Goal: Task Accomplishment & Management: Use online tool/utility

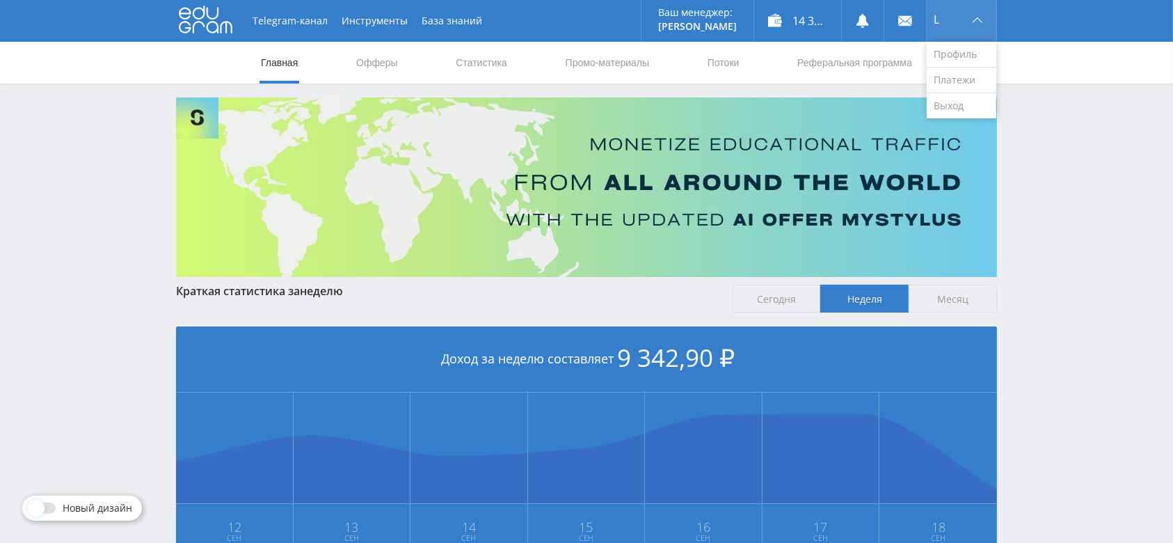
click at [946, 26] on div "L" at bounding box center [962, 21] width 70 height 42
click at [944, 102] on link "Выход" at bounding box center [962, 105] width 70 height 25
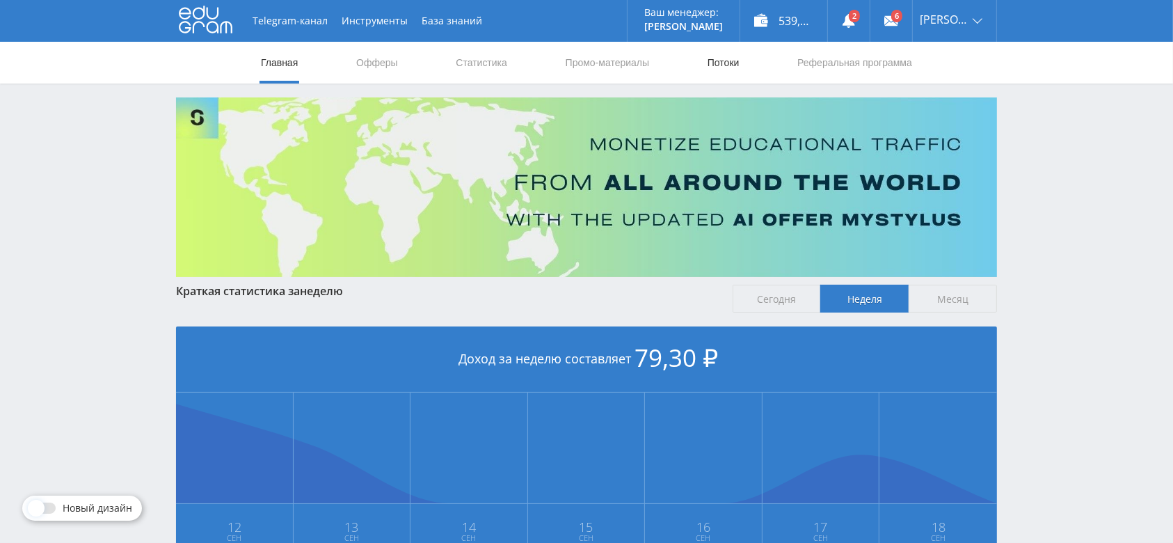
click at [732, 53] on link "Потоки" at bounding box center [723, 63] width 35 height 42
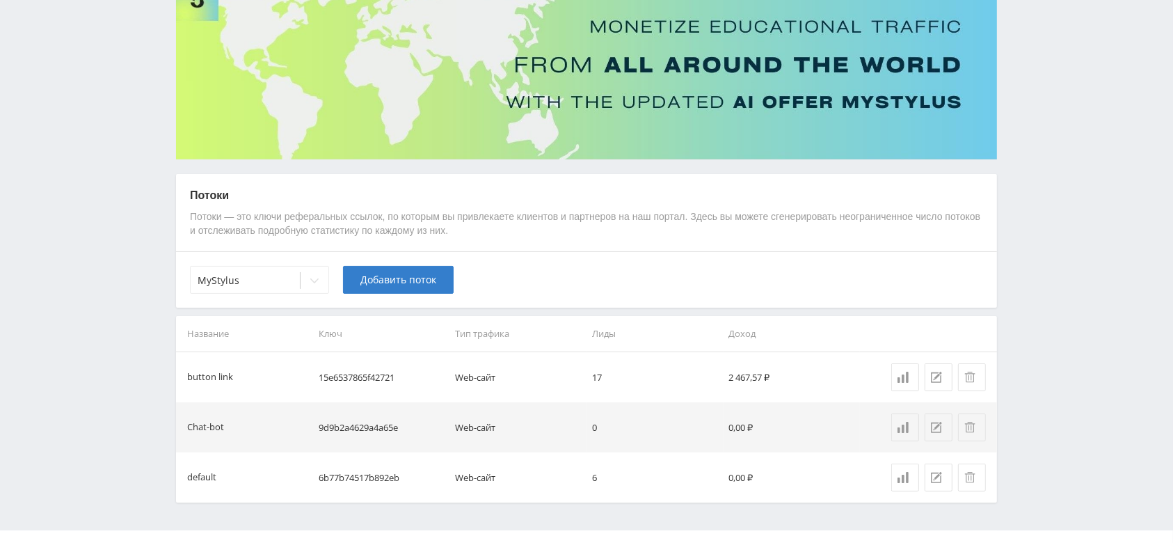
scroll to position [145, 0]
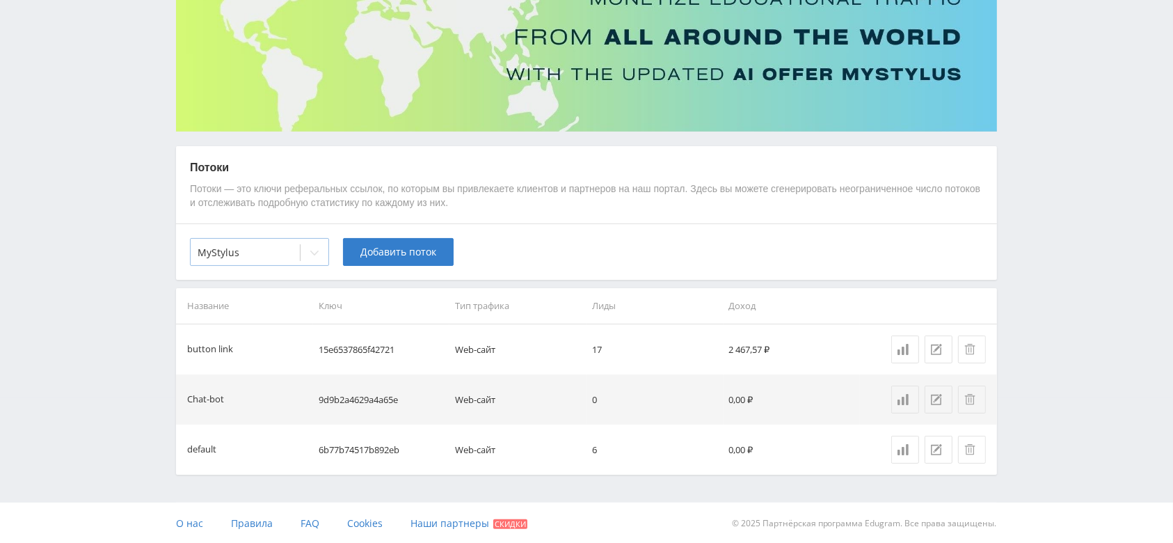
click at [317, 244] on div at bounding box center [315, 253] width 28 height 28
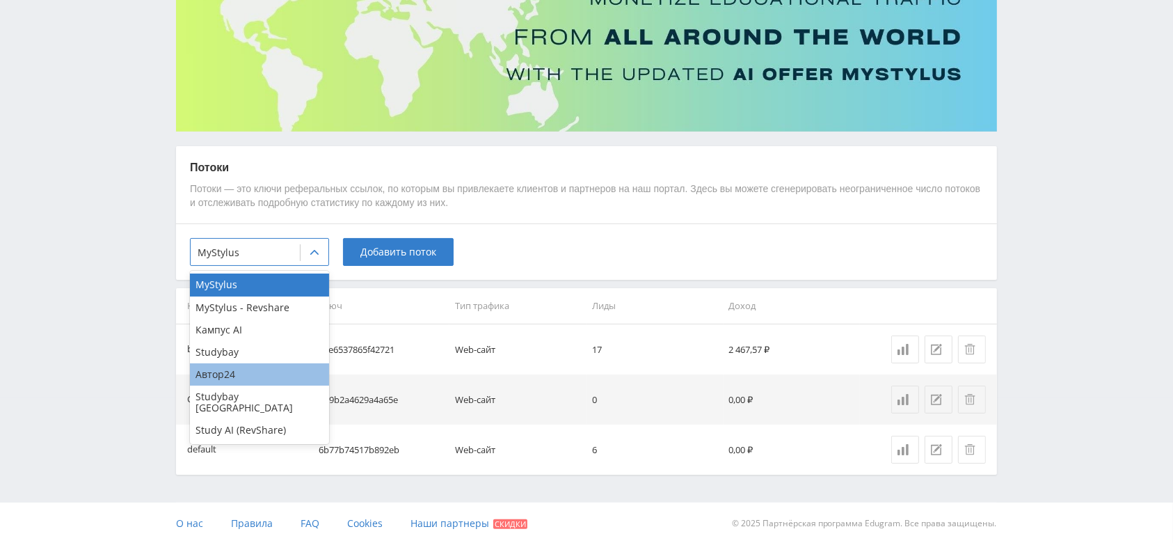
click at [262, 371] on div "Автор24" at bounding box center [259, 374] width 139 height 22
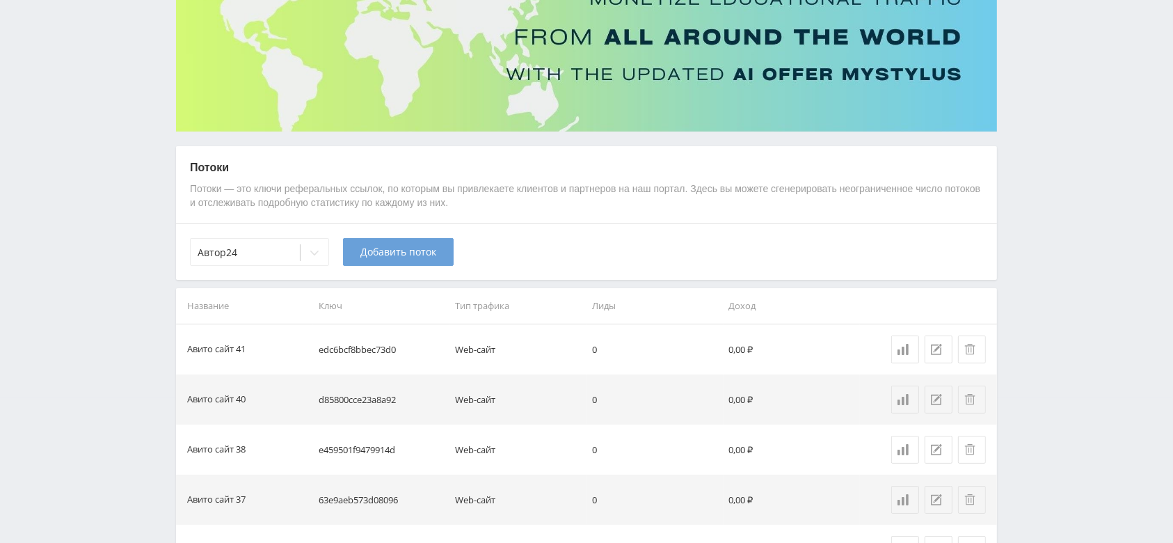
click at [422, 249] on span "Добавить поток" at bounding box center [399, 251] width 76 height 11
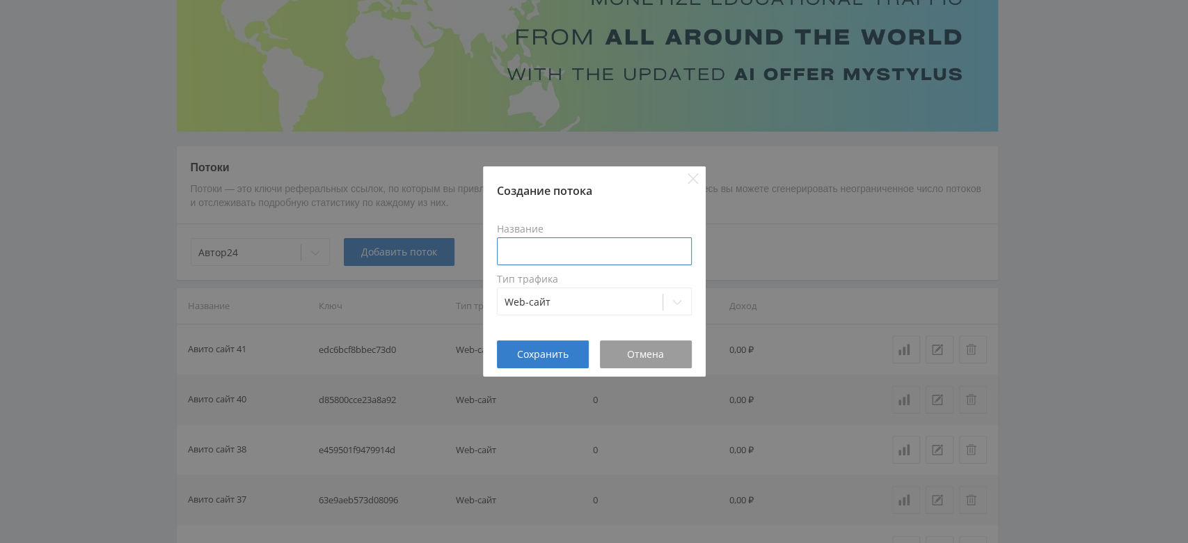
click at [555, 248] on input at bounding box center [594, 251] width 195 height 28
type input "Авито сайт 42"
click at [563, 352] on span "Сохранить" at bounding box center [543, 354] width 52 height 11
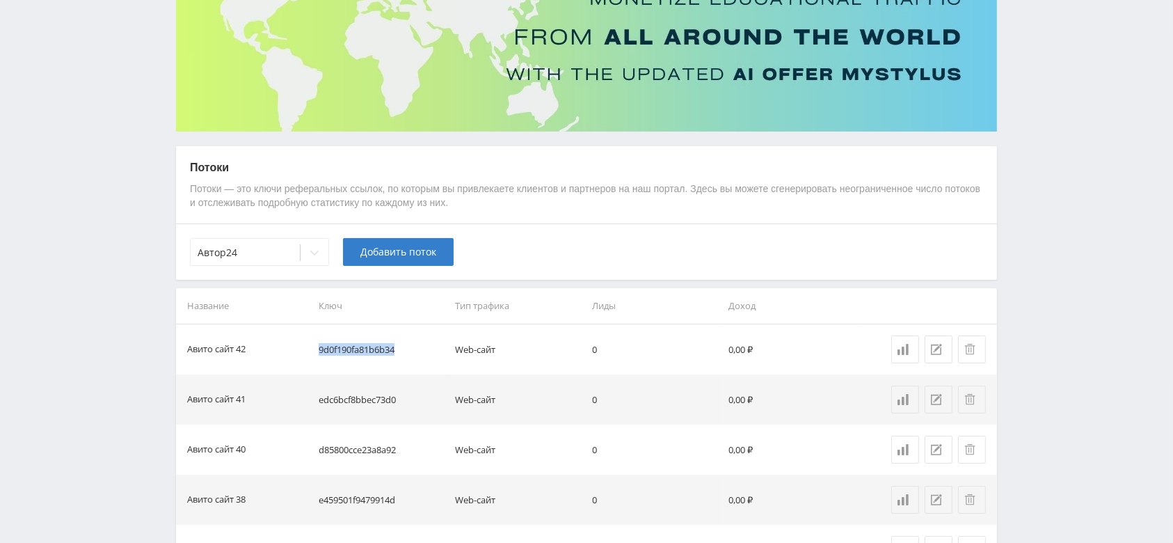
drag, startPoint x: 401, startPoint y: 354, endPoint x: 318, endPoint y: 354, distance: 82.8
click at [318, 354] on td "9d0f190fa81b6b34" at bounding box center [381, 349] width 137 height 50
copy td "9d0f190fa81b6b34"
